Goal: Transaction & Acquisition: Purchase product/service

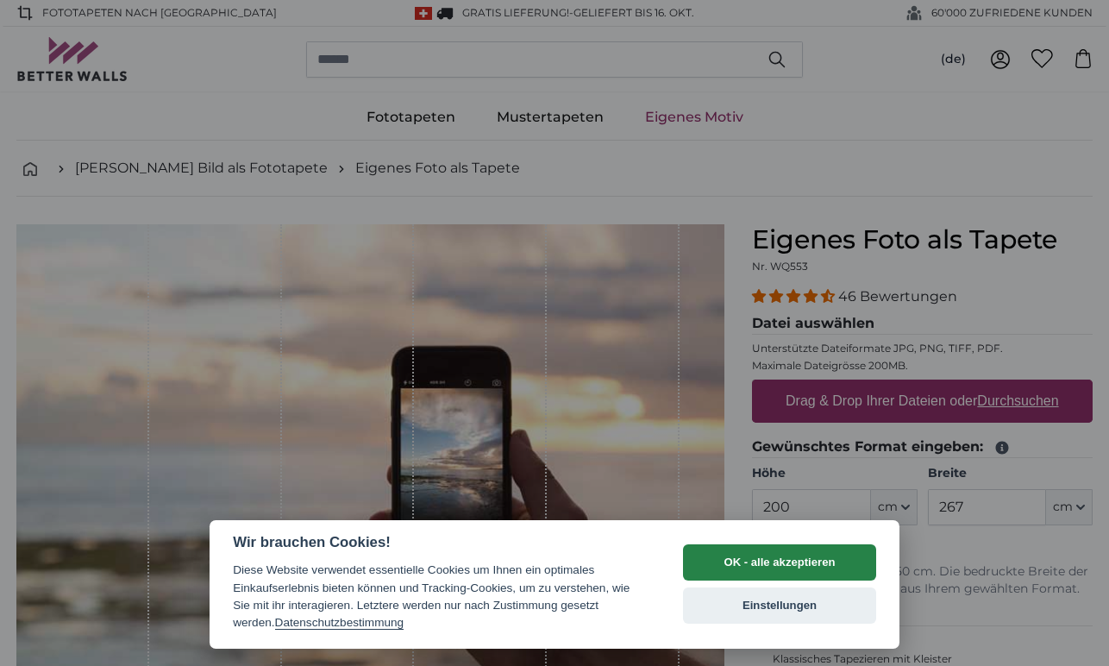
click at [822, 569] on button "OK - alle akzeptieren" at bounding box center [779, 562] width 193 height 36
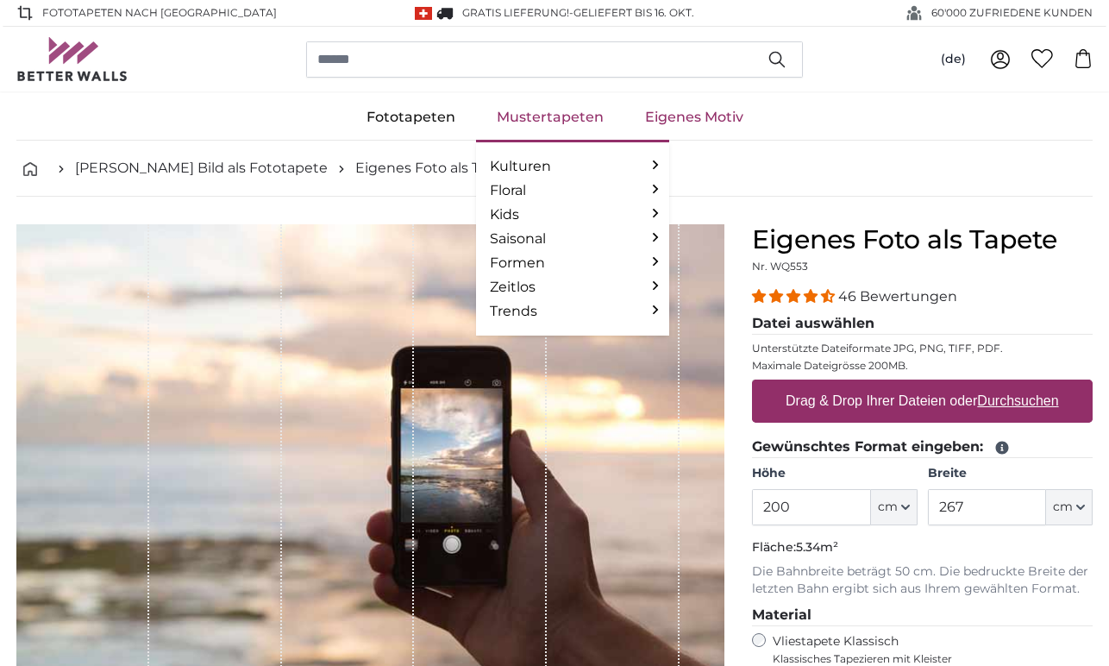
click at [537, 124] on link "Mustertapeten" at bounding box center [550, 117] width 148 height 45
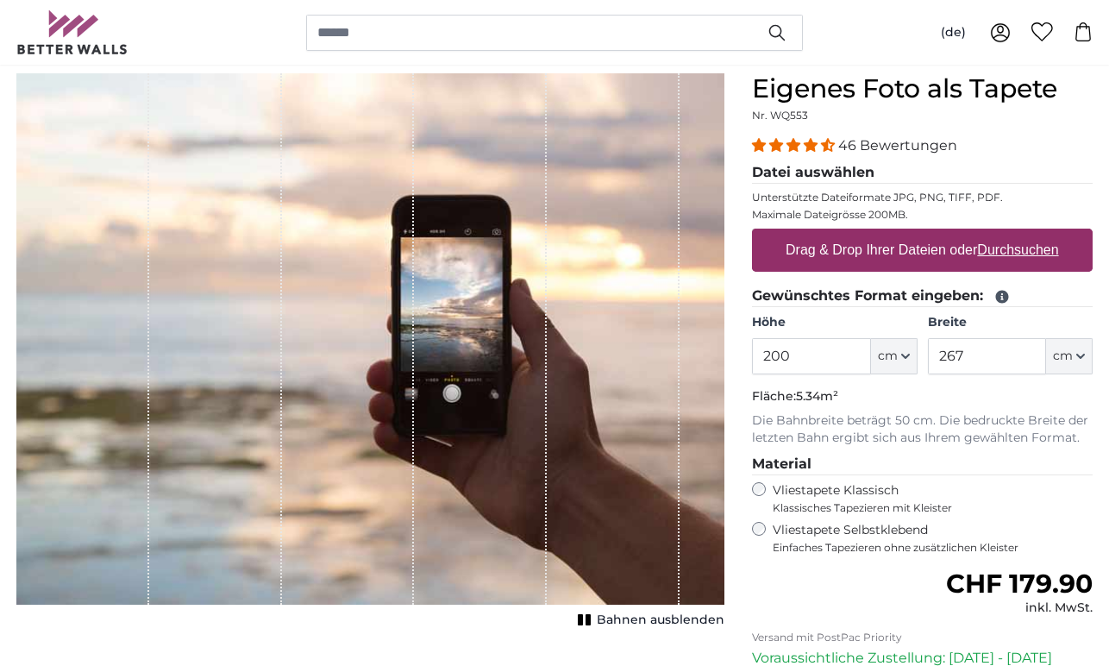
scroll to position [174, 0]
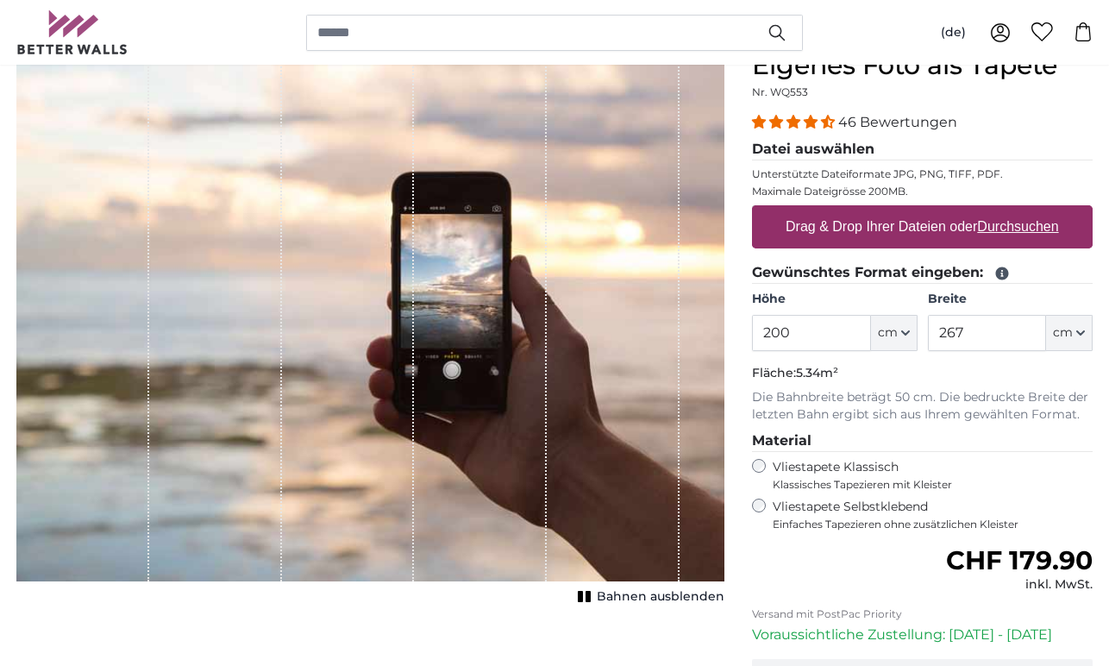
click at [852, 507] on label "Vliestapete Selbstklebend Einfaches Tapezieren ohne zusätzlichen Kleister" at bounding box center [933, 515] width 320 height 33
